Goal: Task Accomplishment & Management: Manage account settings

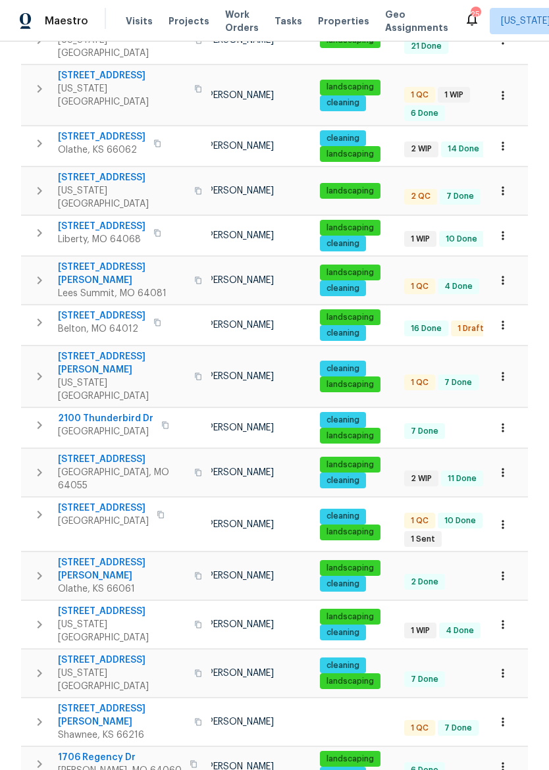
scroll to position [0, 86]
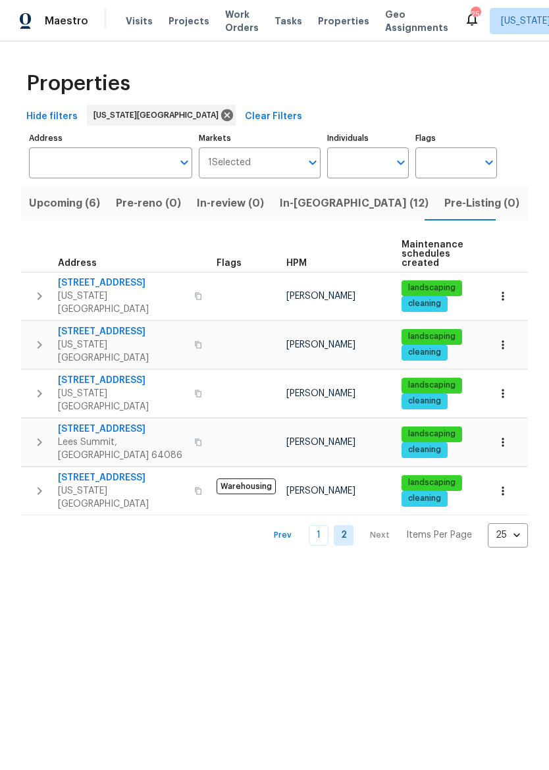
click at [326, 525] on link "1" at bounding box center [319, 535] width 20 height 20
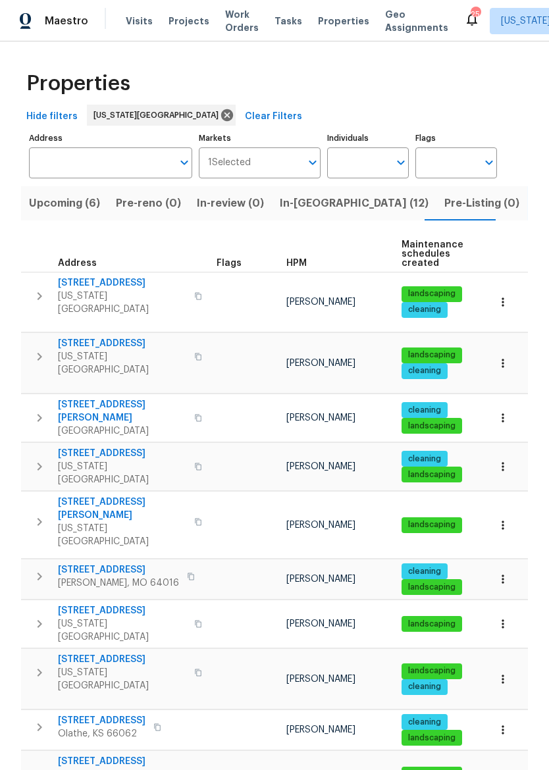
click at [45, 157] on input "Address" at bounding box center [101, 162] width 144 height 31
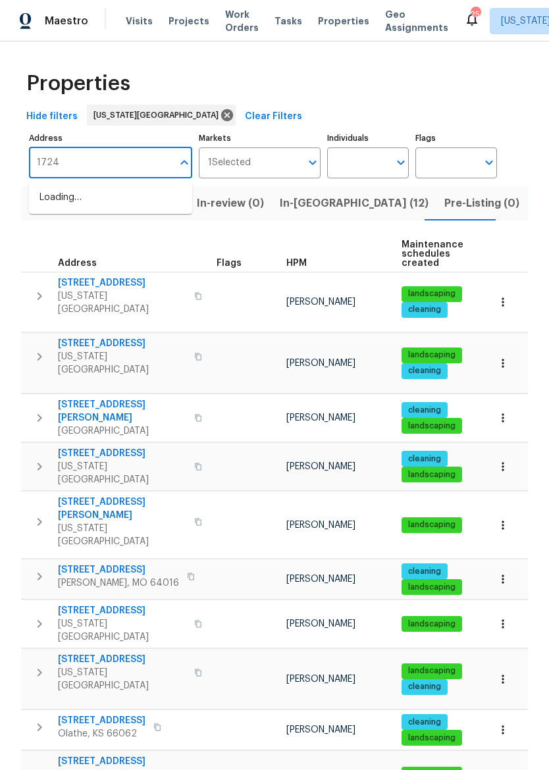
type input "17244"
click at [48, 202] on li "[STREET_ADDRESS][PERSON_NAME]" at bounding box center [110, 205] width 163 height 36
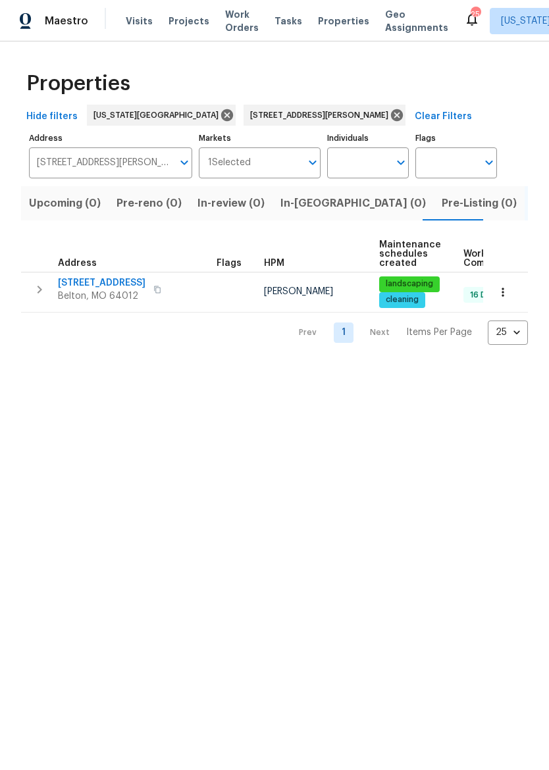
click at [77, 284] on span "[STREET_ADDRESS]" at bounding box center [102, 282] width 88 height 13
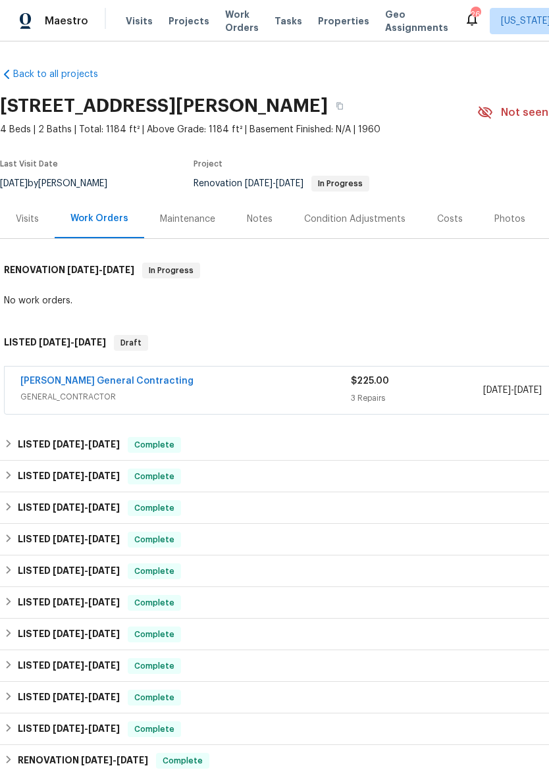
click at [427, 392] on div "3 Repairs" at bounding box center [417, 398] width 132 height 13
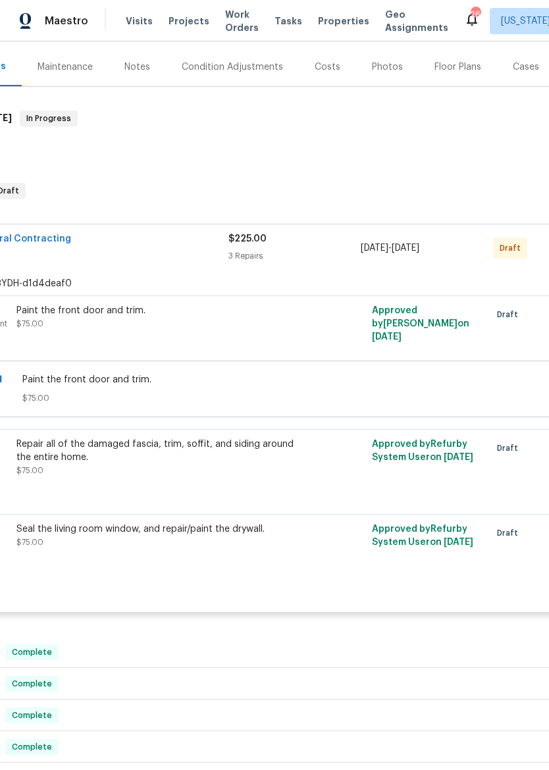
scroll to position [153, 126]
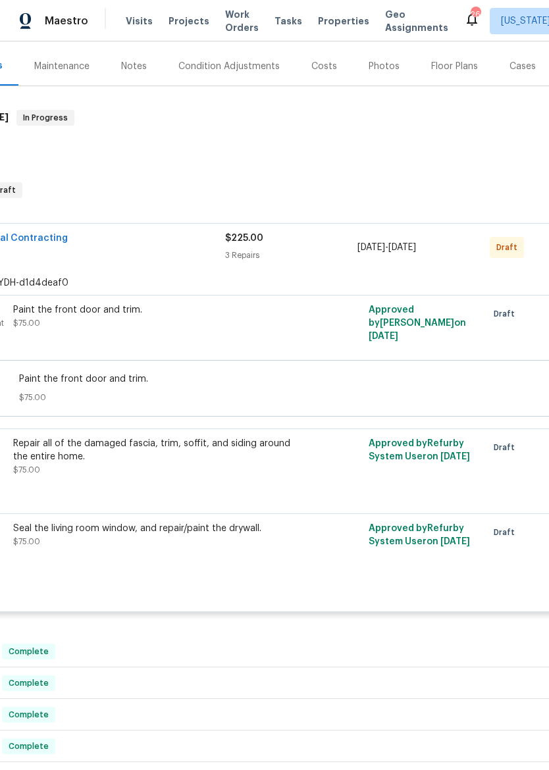
click at [301, 477] on div "Repair all of the damaged fascia, trim, soffit, and siding around the entire ho…" at bounding box center [157, 463] width 296 height 61
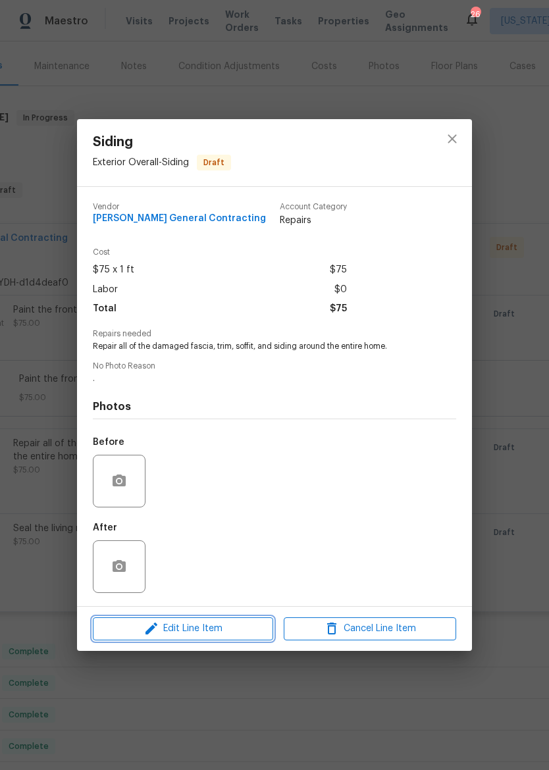
click at [251, 636] on span "Edit Line Item" at bounding box center [183, 629] width 172 height 16
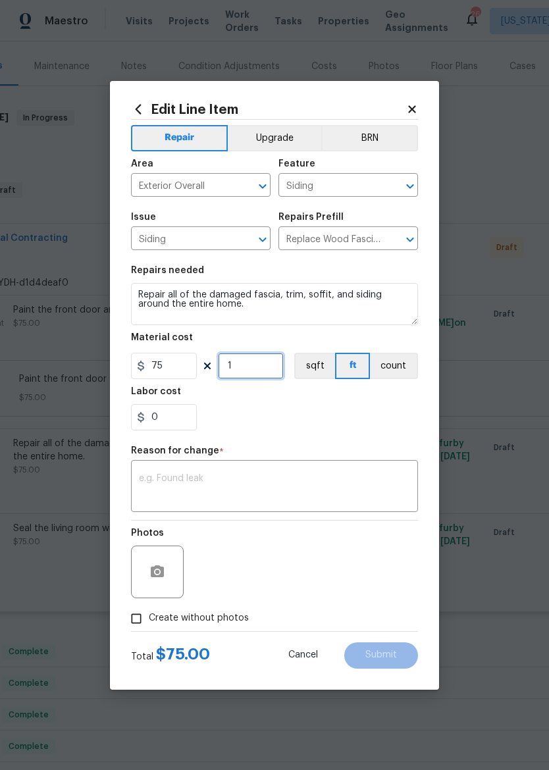
click at [282, 369] on input "1" at bounding box center [251, 366] width 66 height 26
type input "18"
click at [374, 427] on div "0" at bounding box center [274, 417] width 287 height 26
click at [132, 619] on input "Create without photos" at bounding box center [136, 618] width 25 height 25
checkbox input "true"
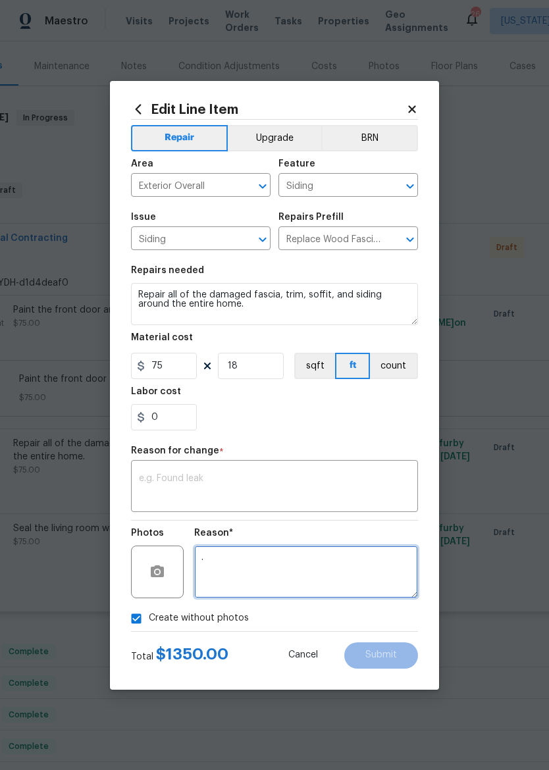
click at [365, 581] on textarea "." at bounding box center [306, 572] width 224 height 53
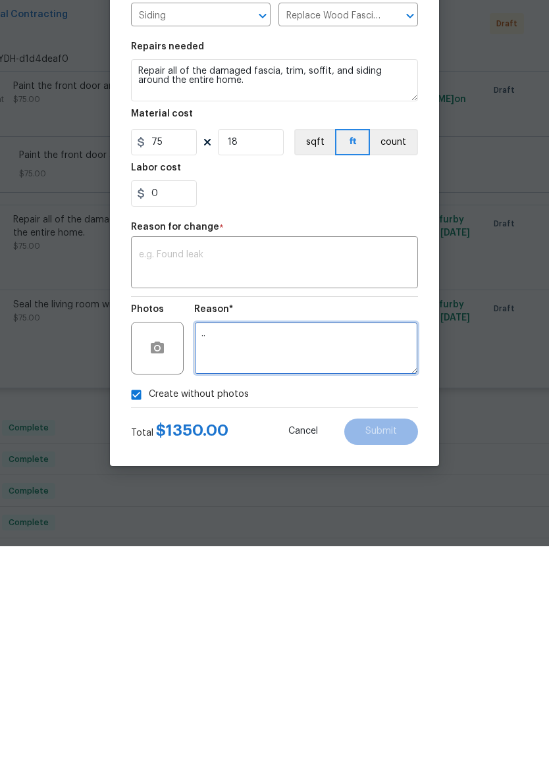
type textarea ".."
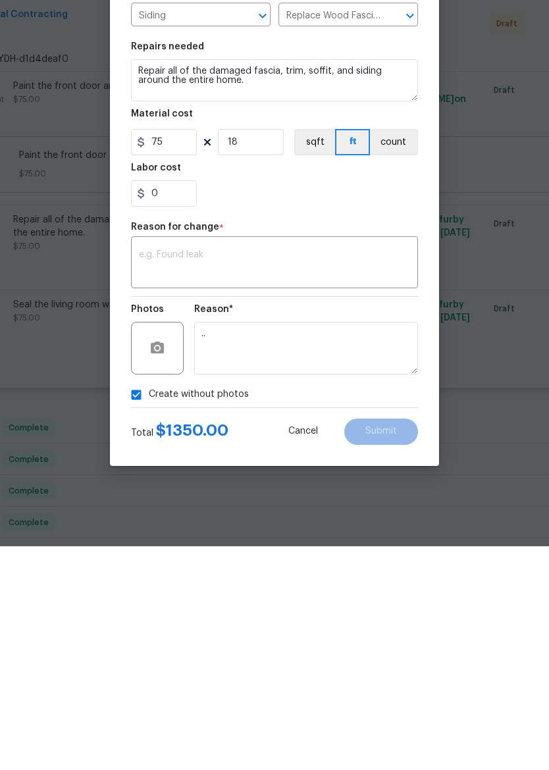
click at [379, 606] on div "Create without photos" at bounding box center [274, 618] width 287 height 25
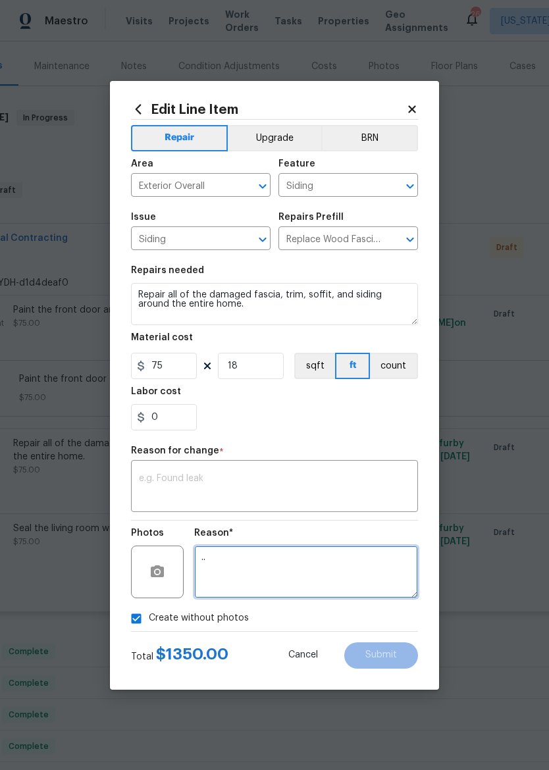
click at [377, 563] on textarea ".." at bounding box center [306, 572] width 224 height 53
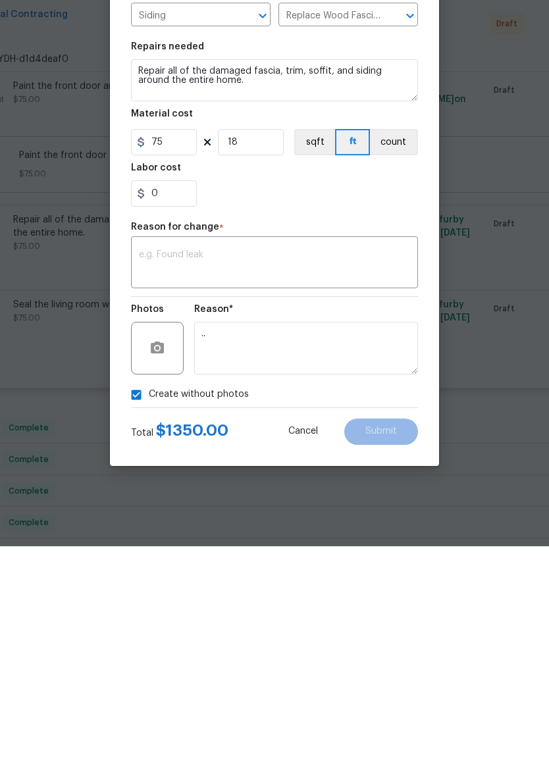
click at [140, 474] on textarea at bounding box center [274, 488] width 271 height 28
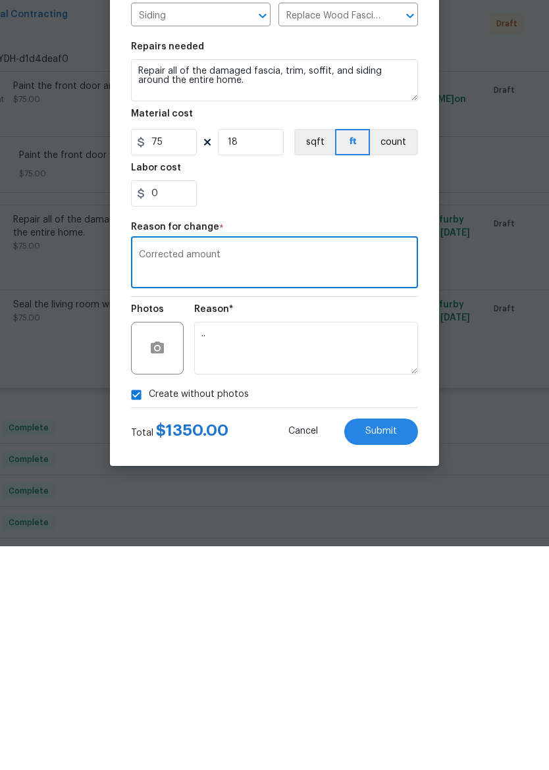
type textarea "Corrected amount"
click at [377, 650] on span "Submit" at bounding box center [381, 655] width 32 height 10
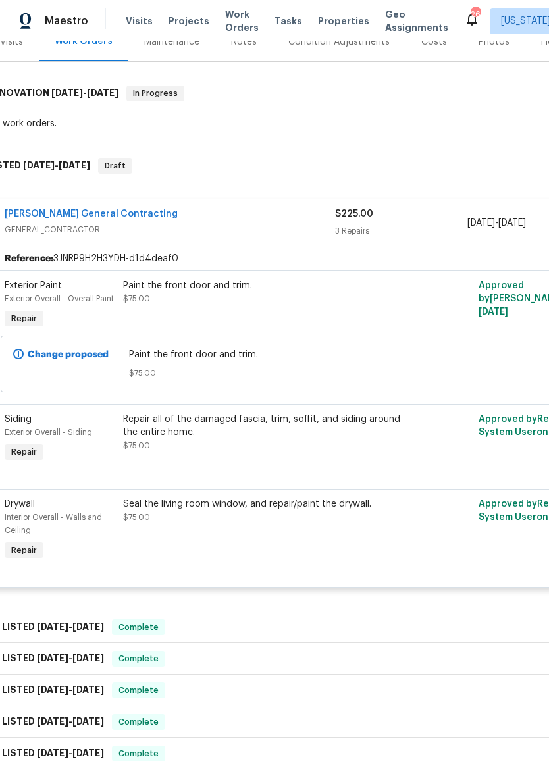
scroll to position [180, 2]
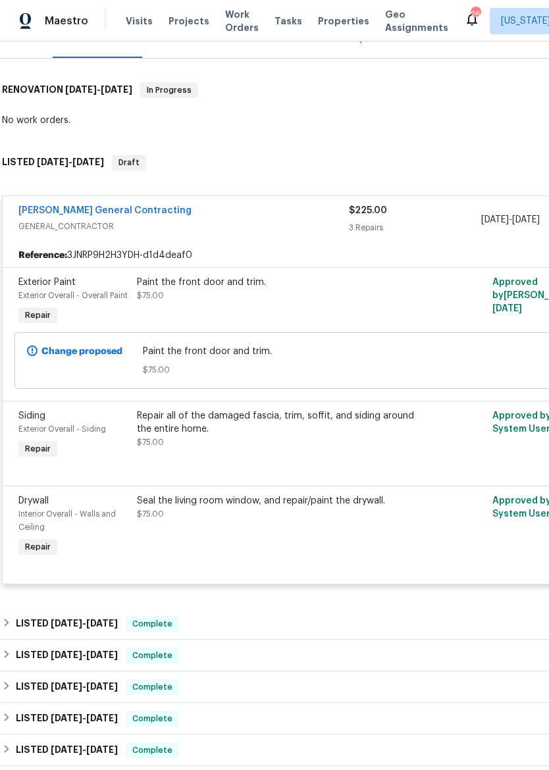
click at [425, 538] on div "Seal the living room window, and repair/paint the drywall. $75.00" at bounding box center [281, 527] width 296 height 74
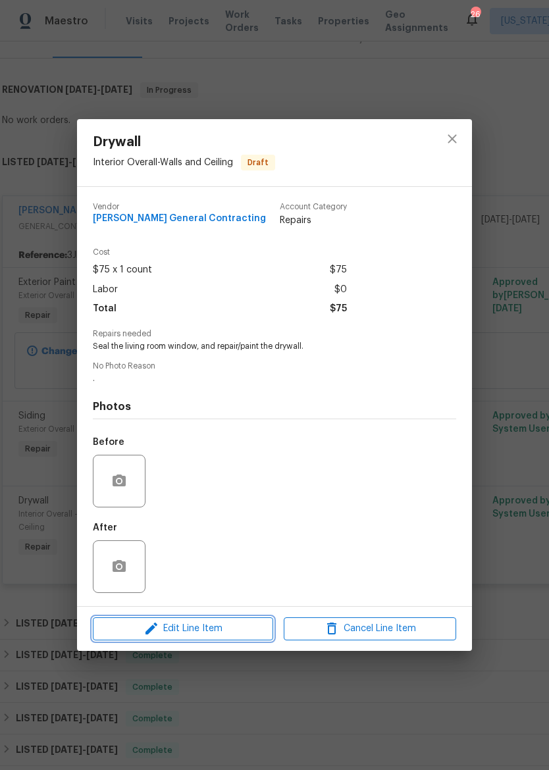
click at [147, 635] on icon "button" at bounding box center [151, 629] width 12 height 12
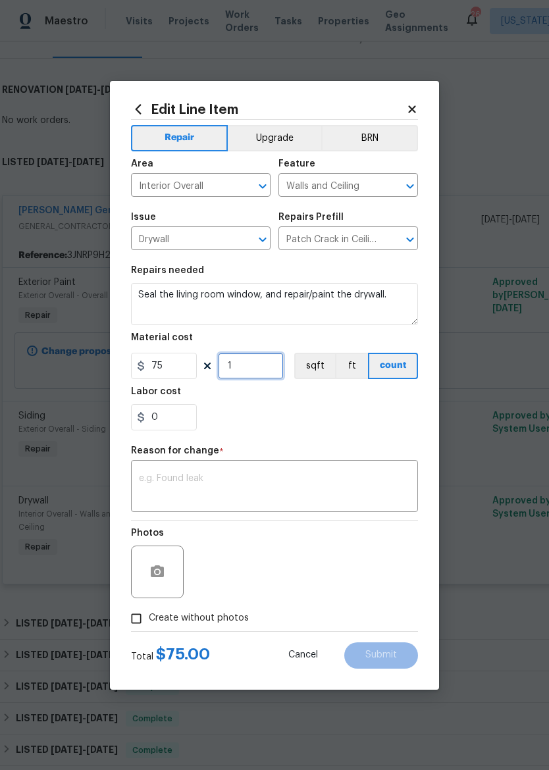
click at [244, 369] on input "1" at bounding box center [251, 366] width 66 height 26
click at [169, 367] on input "75" at bounding box center [164, 366] width 66 height 26
type input "250"
click at [372, 422] on div "0" at bounding box center [274, 417] width 287 height 26
click at [344, 478] on textarea at bounding box center [274, 488] width 271 height 28
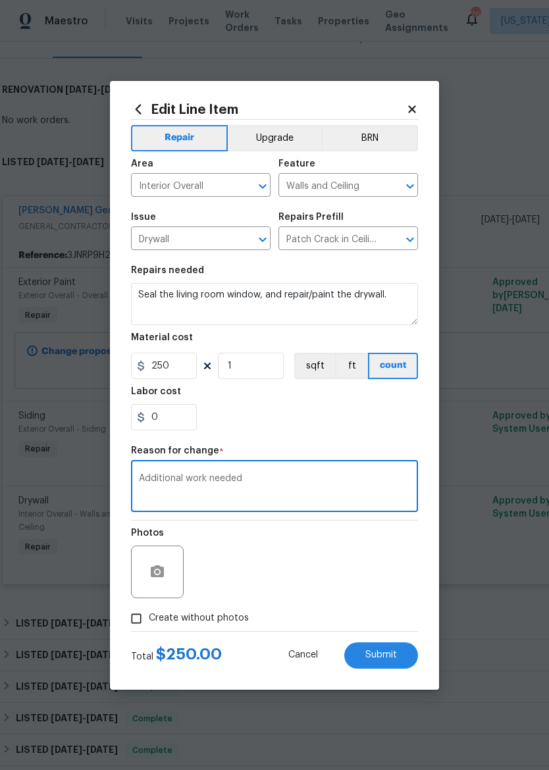
type textarea "Additional work needed"
click at [387, 438] on section "Repairs needed Seal the living room window, and repair/paint the drywall. Mater…" at bounding box center [274, 348] width 287 height 180
click at [137, 620] on input "Create without photos" at bounding box center [136, 618] width 25 height 25
checkbox input "true"
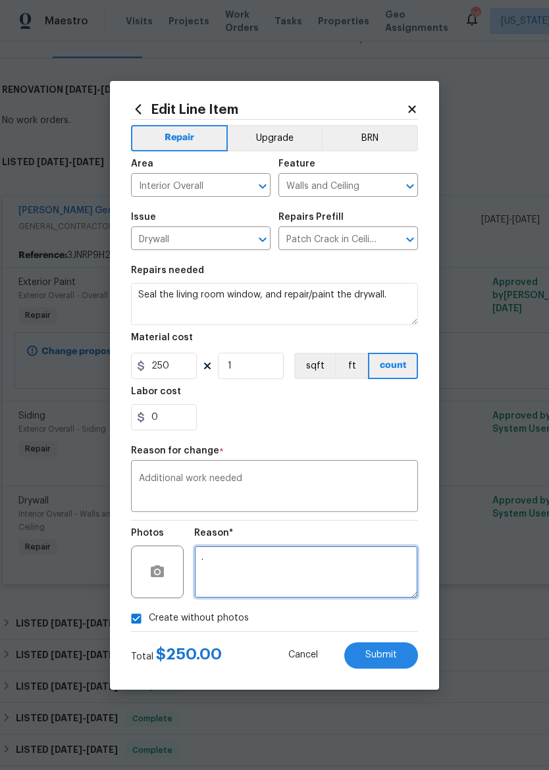
click at [371, 576] on textarea "." at bounding box center [306, 572] width 224 height 53
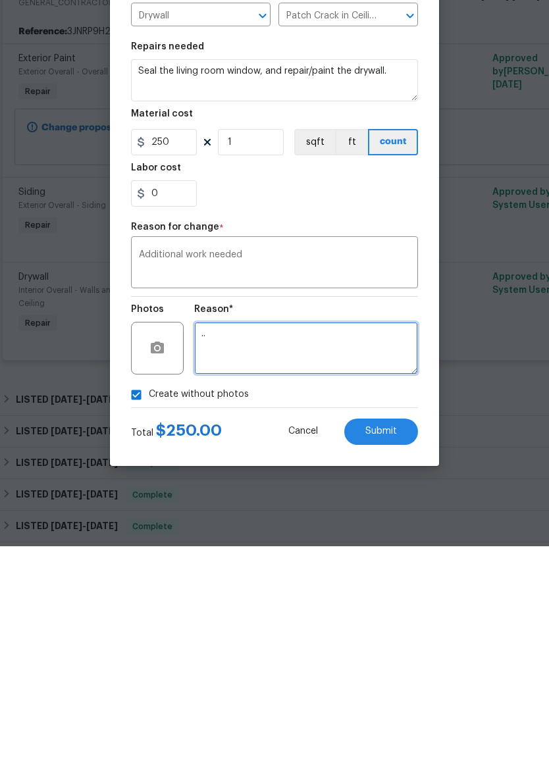
type textarea ".."
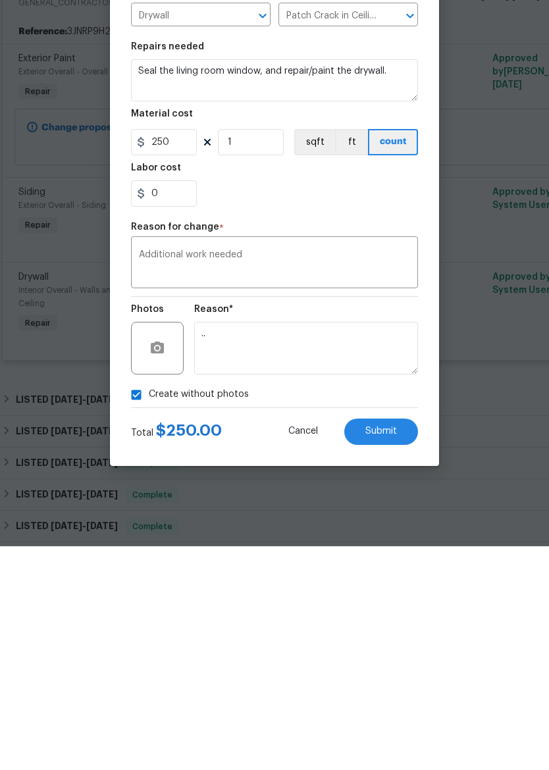
click at [392, 650] on span "Submit" at bounding box center [381, 655] width 32 height 10
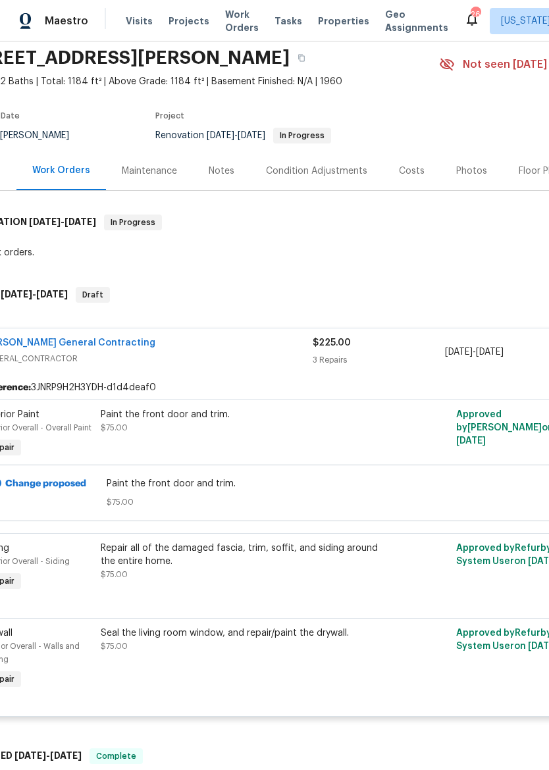
scroll to position [46, 38]
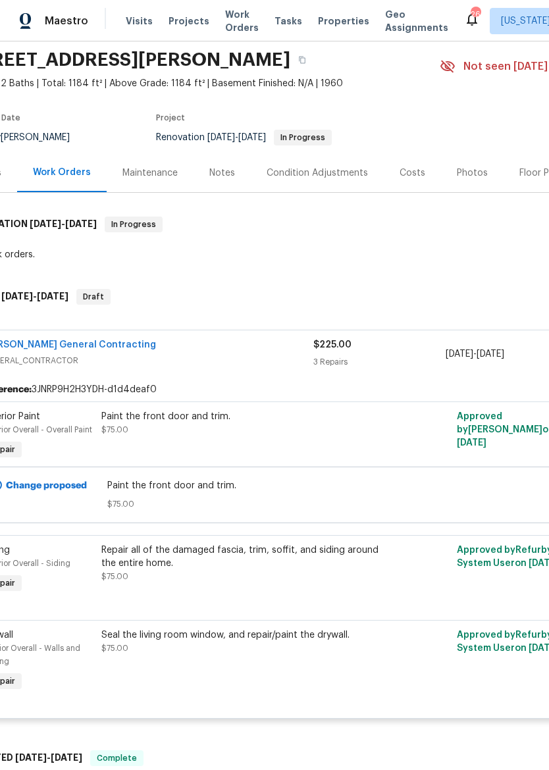
click at [16, 345] on link "Nicholson General Contracting" at bounding box center [69, 344] width 173 height 9
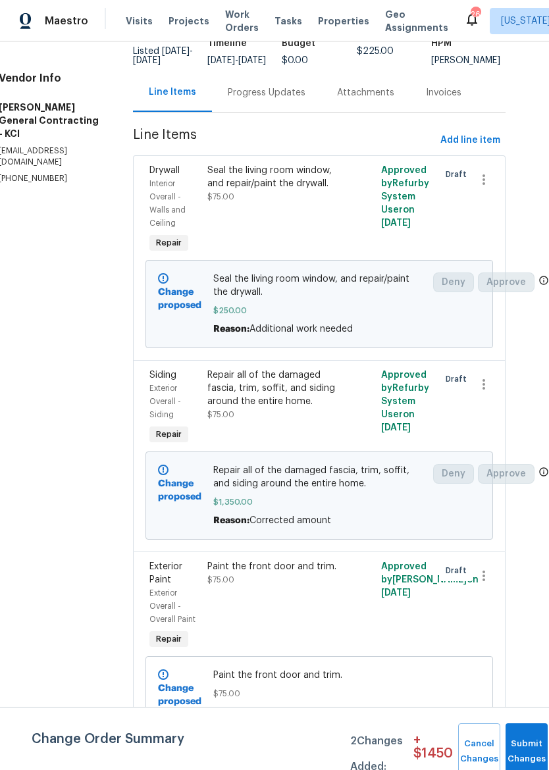
scroll to position [144, 24]
click at [521, 741] on button "Submit Changes" at bounding box center [527, 751] width 42 height 57
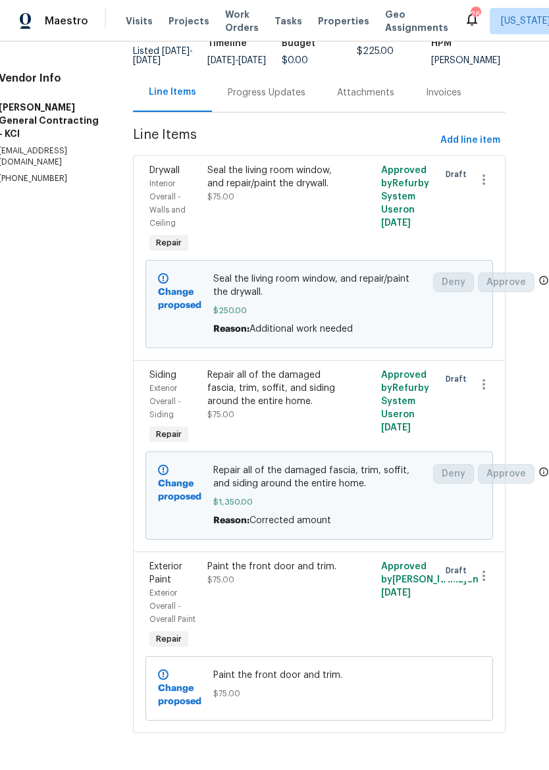
scroll to position [0, 0]
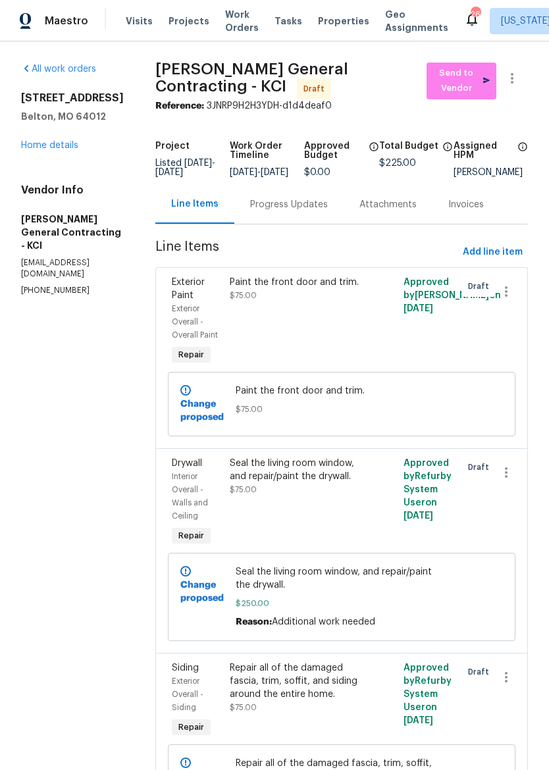
click at [40, 161] on div "All work orders 17244 Montgall Dr Belton, MO 64012 Home details Vendor Info Nic…" at bounding box center [72, 180] width 103 height 234
click at [38, 148] on link "Home details" at bounding box center [49, 145] width 57 height 9
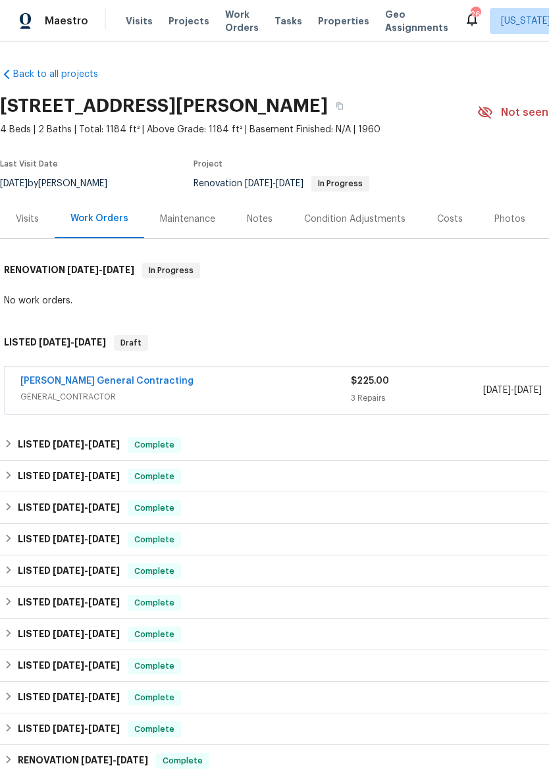
click at [20, 26] on img at bounding box center [26, 21] width 12 height 16
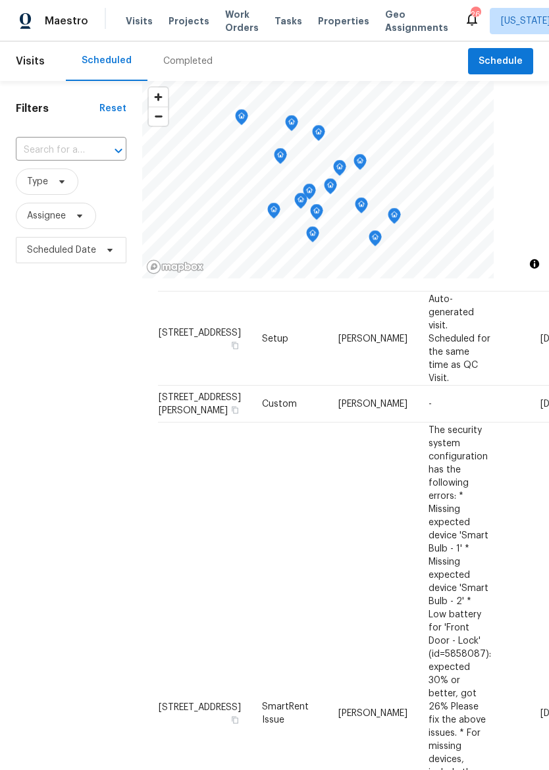
scroll to position [22, 0]
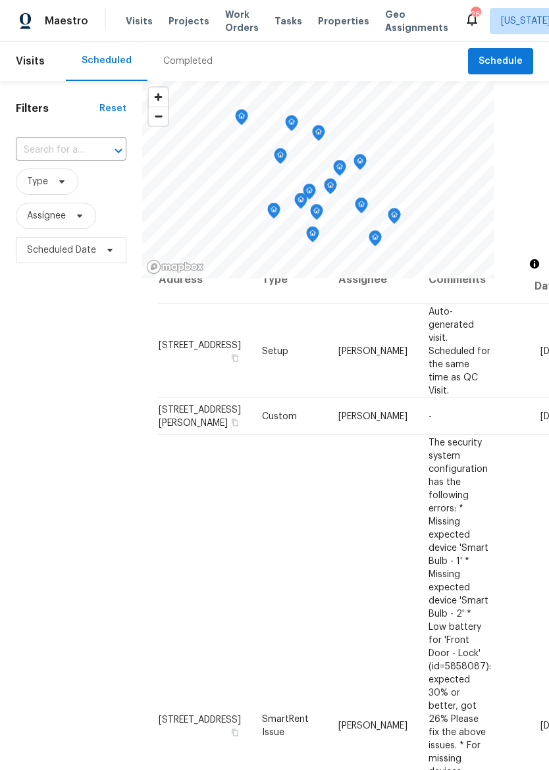
click at [135, 487] on div "Filters Reset ​ Type Assignee Scheduled Date" at bounding box center [71, 488] width 142 height 814
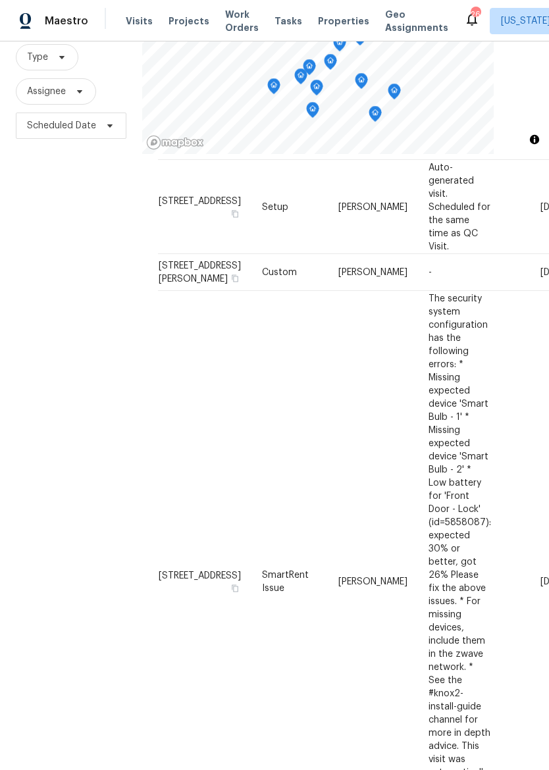
scroll to position [43, 0]
click at [0, 0] on icon at bounding box center [0, 0] width 0 height 0
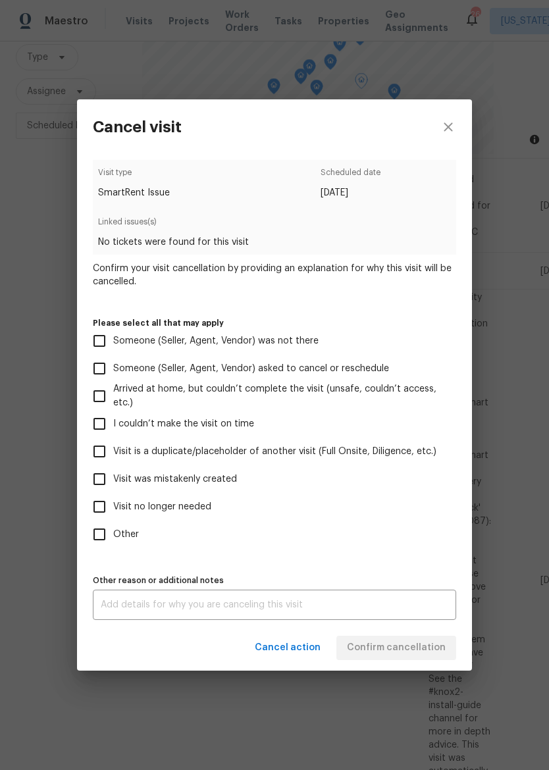
click at [98, 505] on input "Visit no longer needed" at bounding box center [100, 507] width 28 height 28
checkbox input "true"
click at [393, 601] on textarea at bounding box center [275, 604] width 348 height 9
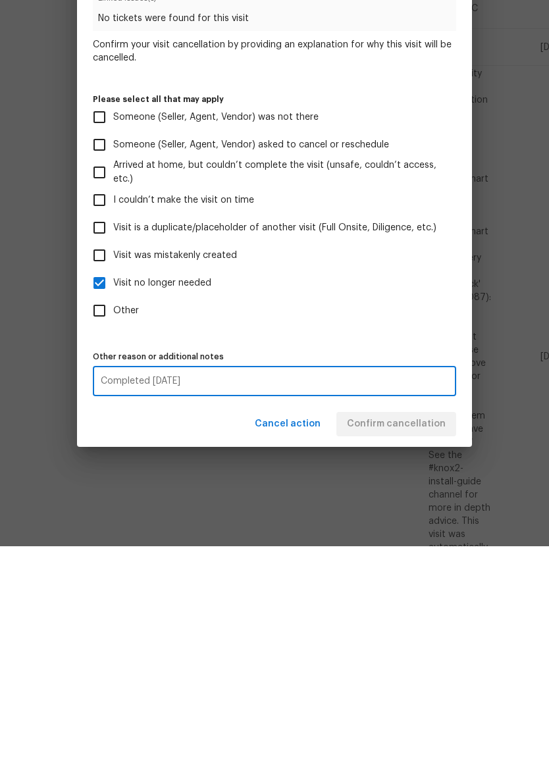
type textarea "Completed today"
click at [426, 521] on label "Other" at bounding box center [266, 535] width 360 height 28
click at [113, 521] on input "Other" at bounding box center [100, 535] width 28 height 28
checkbox input "true"
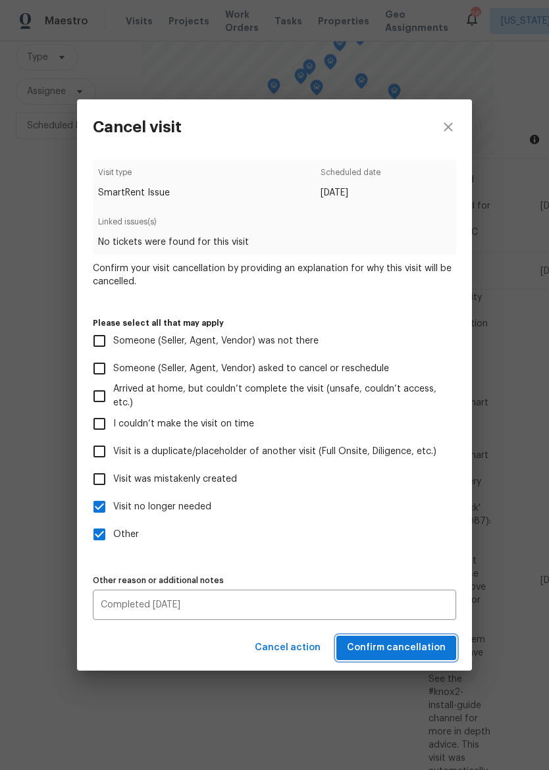
click at [426, 647] on span "Confirm cancellation" at bounding box center [396, 648] width 99 height 16
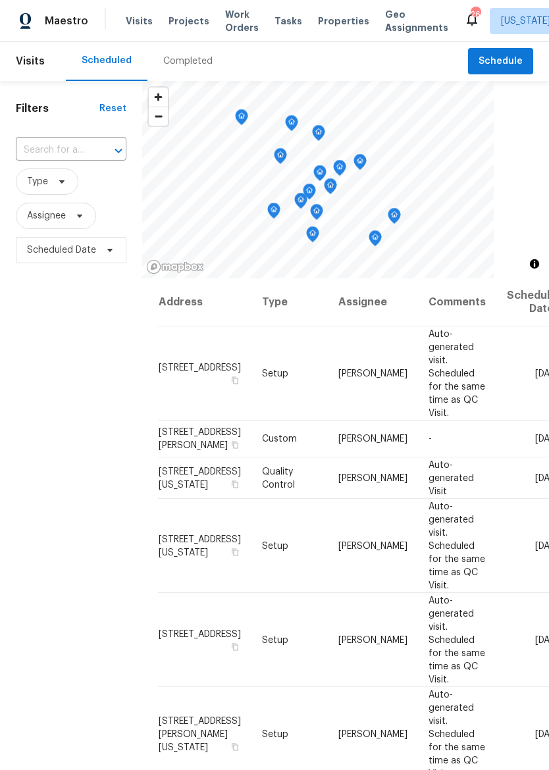
scroll to position [0, 0]
click at [22, 34] on div "Maestro" at bounding box center [44, 21] width 88 height 26
